Goal: Task Accomplishment & Management: Use online tool/utility

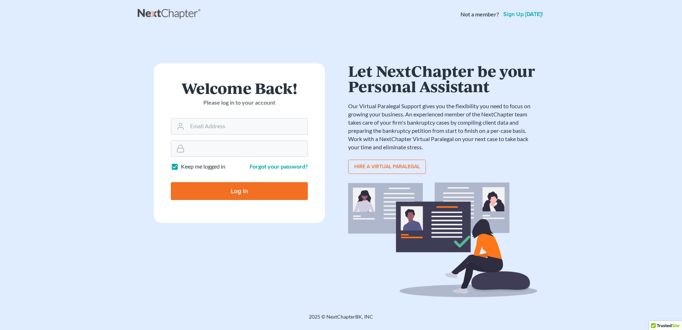
type input "brittany@shurlaw.com"
click at [270, 192] on input "Log In" at bounding box center [239, 191] width 137 height 18
type input "Thinking..."
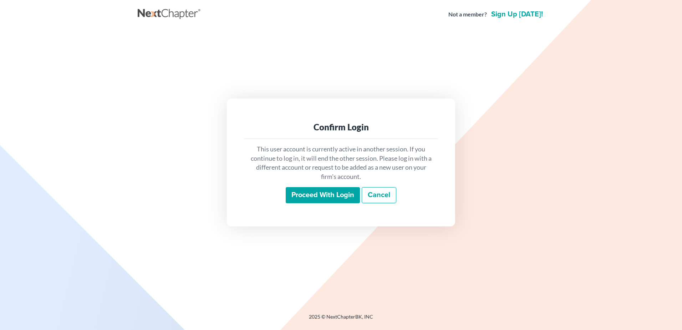
click at [315, 193] on input "Proceed with login" at bounding box center [323, 195] width 74 height 16
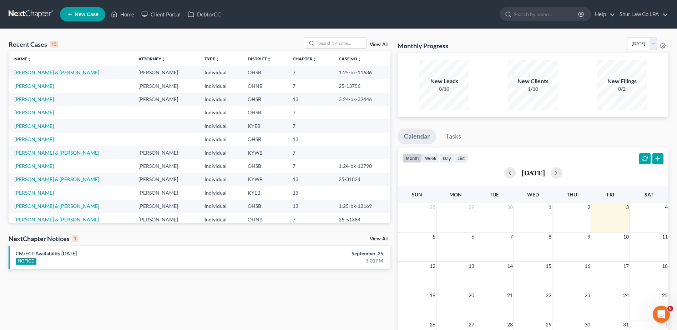
click at [61, 71] on link "[PERSON_NAME] & [PERSON_NAME]" at bounding box center [56, 72] width 85 height 6
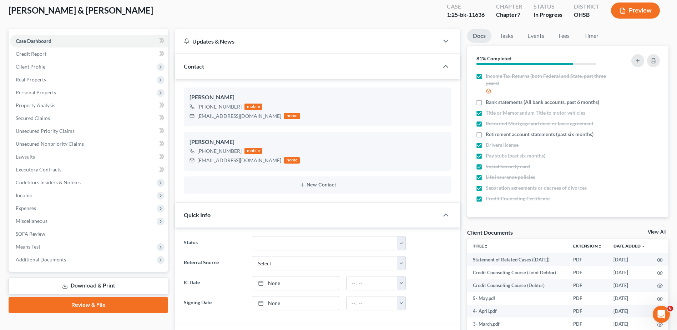
scroll to position [36, 0]
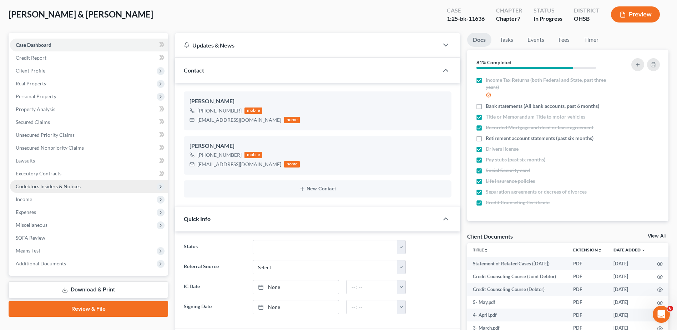
click at [27, 187] on span "Codebtors Insiders & Notices" at bounding box center [48, 186] width 65 height 6
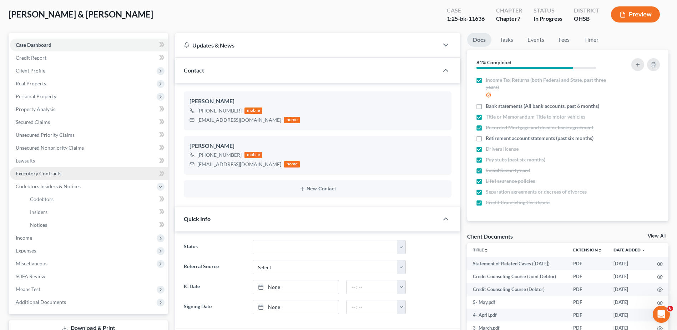
click at [34, 178] on link "Executory Contracts" at bounding box center [89, 173] width 158 height 13
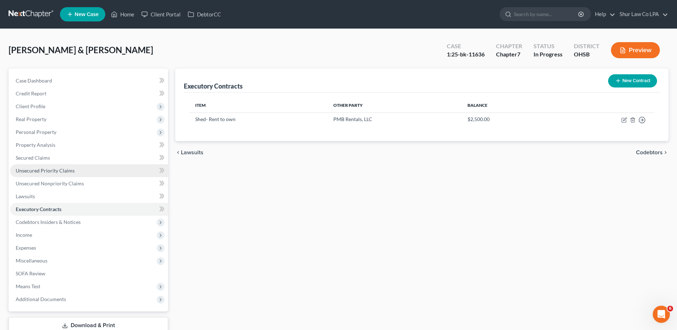
click at [33, 173] on span "Unsecured Priority Claims" at bounding box center [45, 170] width 59 height 6
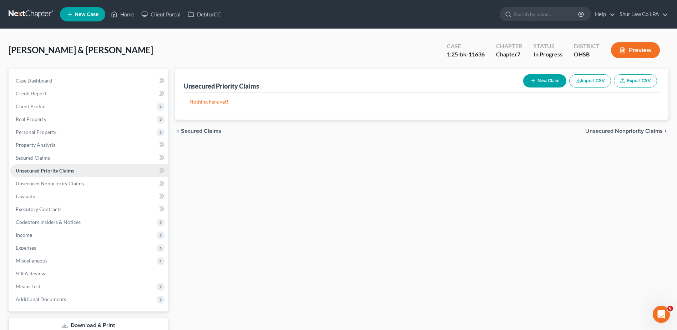
click at [33, 165] on link "Unsecured Priority Claims" at bounding box center [89, 170] width 158 height 13
click at [33, 163] on link "Secured Claims" at bounding box center [89, 157] width 158 height 13
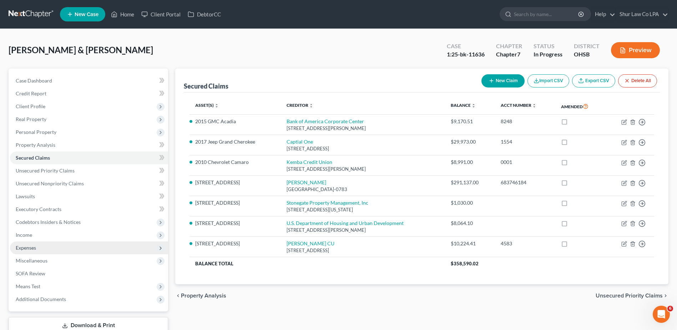
click at [26, 247] on span "Expenses" at bounding box center [26, 247] width 20 height 6
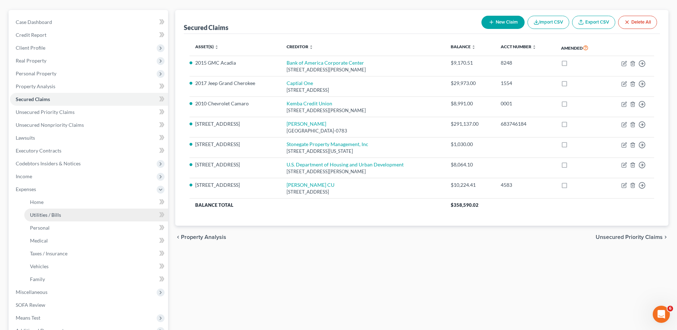
scroll to position [71, 0]
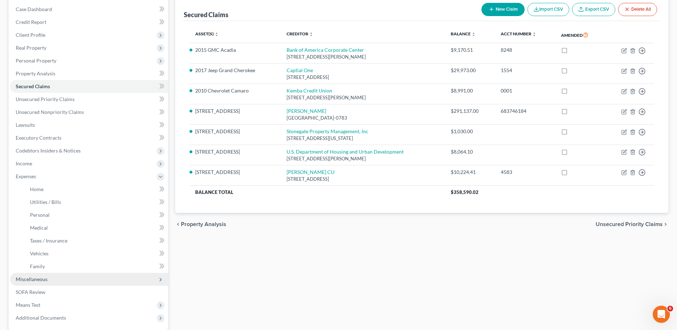
click at [73, 279] on span "Miscellaneous" at bounding box center [89, 279] width 158 height 13
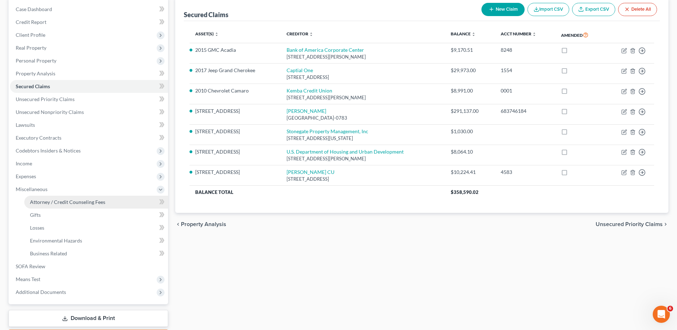
click at [67, 202] on span "Attorney / Credit Counseling Fees" at bounding box center [67, 202] width 75 height 6
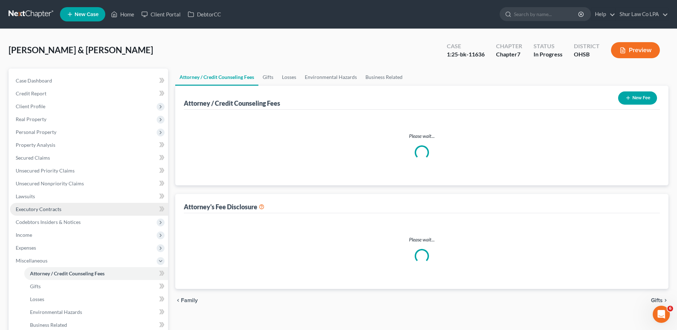
select select "0"
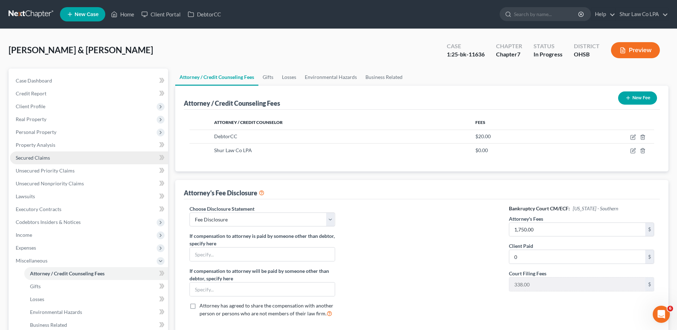
click at [54, 151] on link "Secured Claims" at bounding box center [89, 157] width 158 height 13
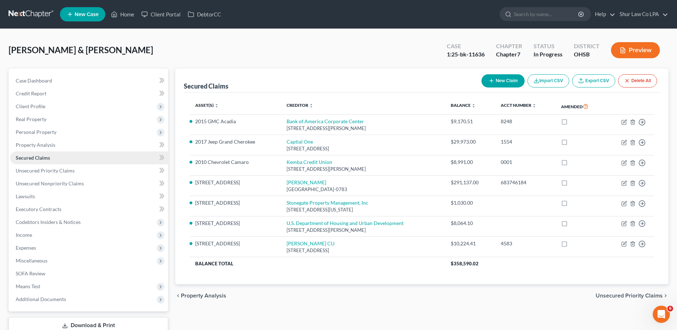
click at [56, 161] on link "Secured Claims" at bounding box center [89, 157] width 158 height 13
click at [57, 167] on link "Unsecured Priority Claims" at bounding box center [89, 170] width 158 height 13
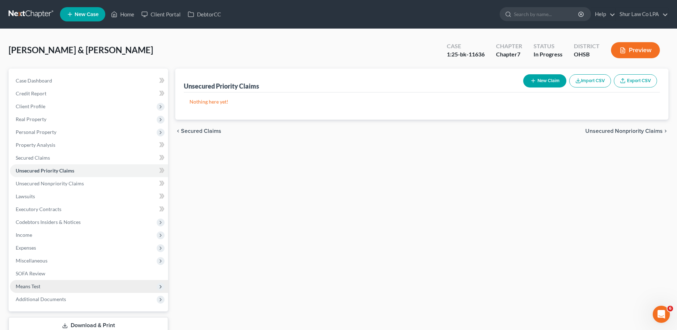
click at [40, 289] on span "Means Test" at bounding box center [89, 286] width 158 height 13
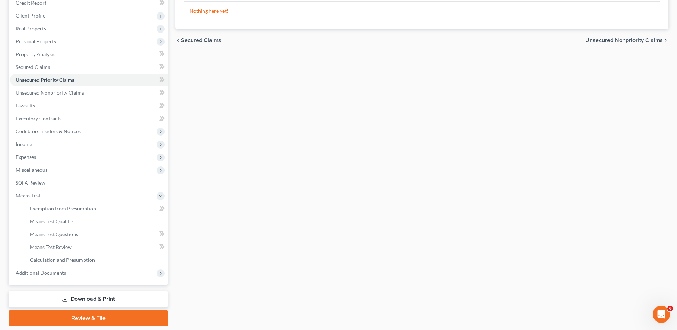
scroll to position [107, 0]
